Goal: Task Accomplishment & Management: Complete application form

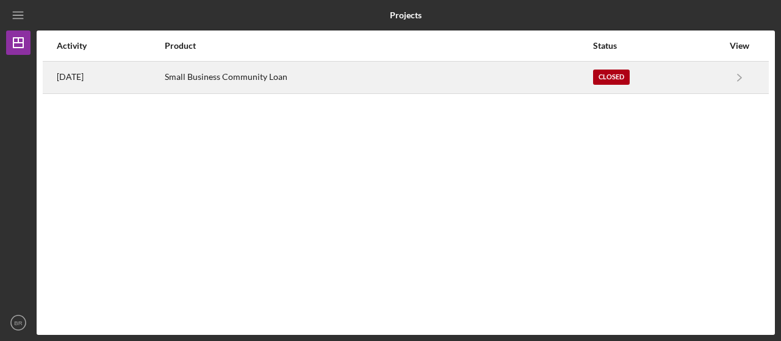
click at [283, 80] on div "Small Business Community Loan" at bounding box center [379, 77] width 428 height 31
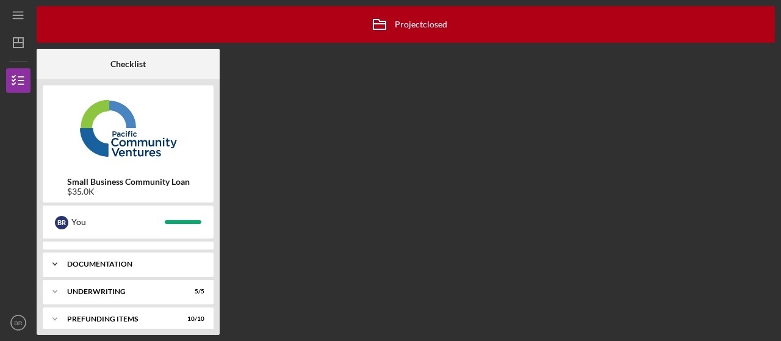
scroll to position [26, 0]
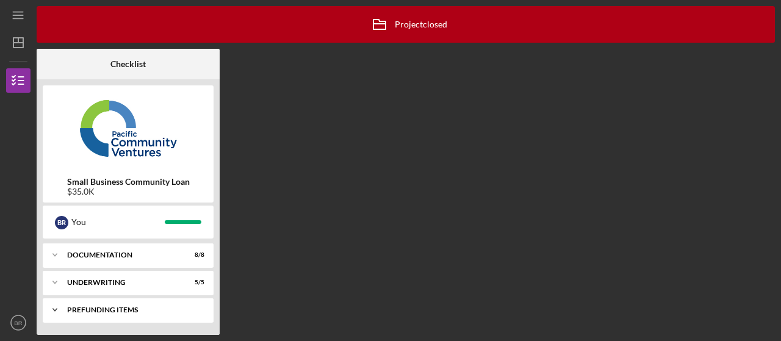
click at [122, 309] on div "Prefunding Items" at bounding box center [132, 309] width 131 height 7
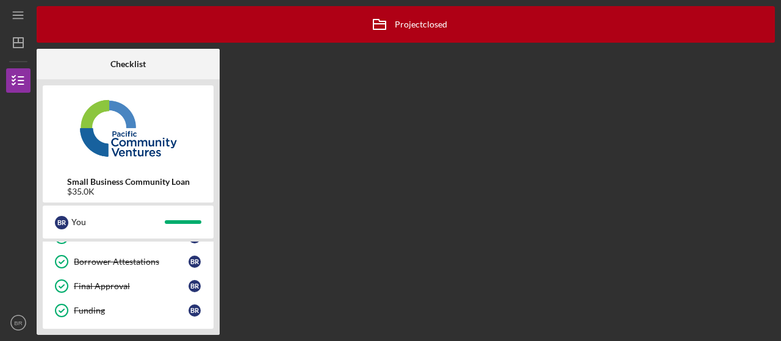
scroll to position [272, 0]
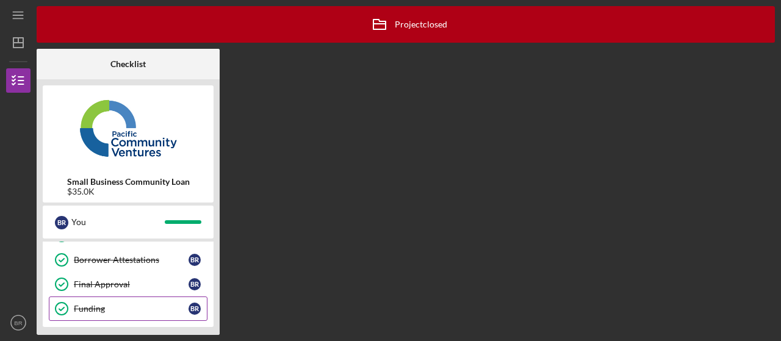
click at [99, 304] on div "Funding" at bounding box center [131, 309] width 115 height 10
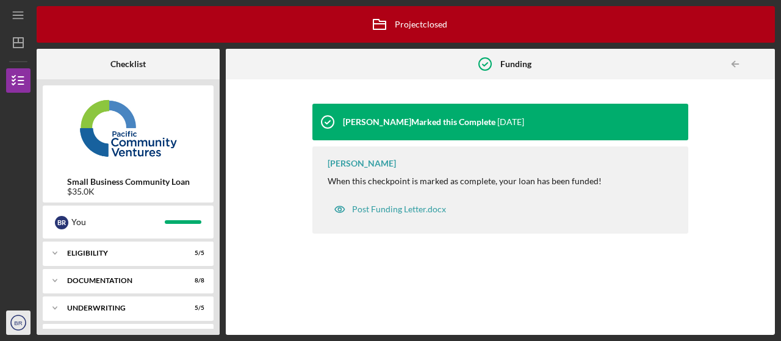
click at [19, 327] on icon "BR" at bounding box center [18, 323] width 24 height 31
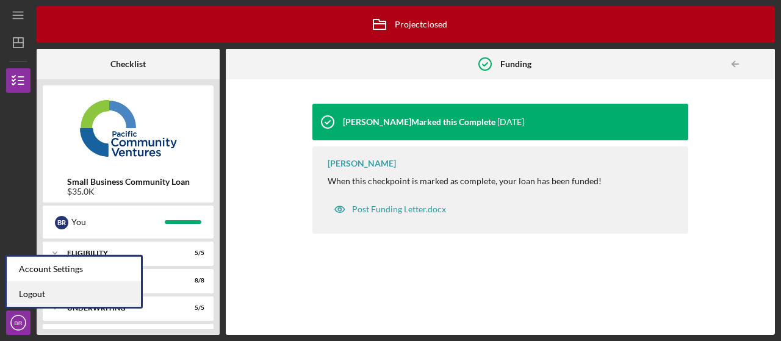
click at [32, 298] on link "Logout" at bounding box center [74, 294] width 134 height 25
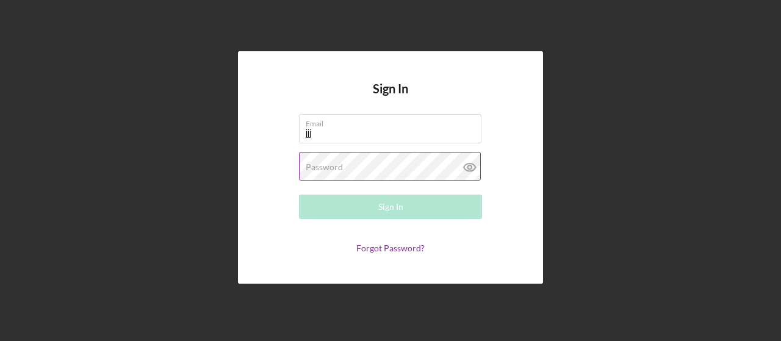
type input "[EMAIL_ADDRESS][DOMAIN_NAME]"
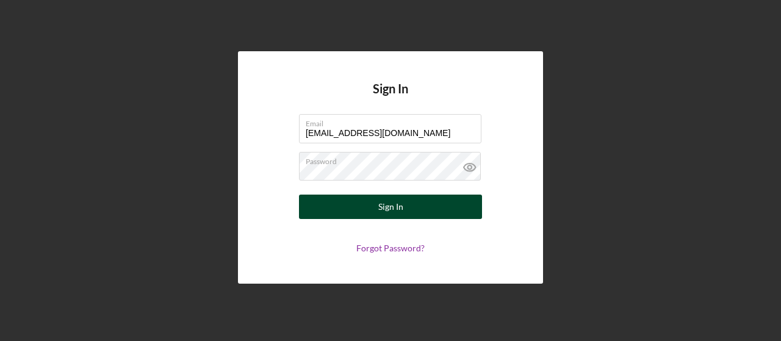
click at [383, 214] on div "Sign In" at bounding box center [390, 207] width 25 height 24
